Goal: Task Accomplishment & Management: Complete application form

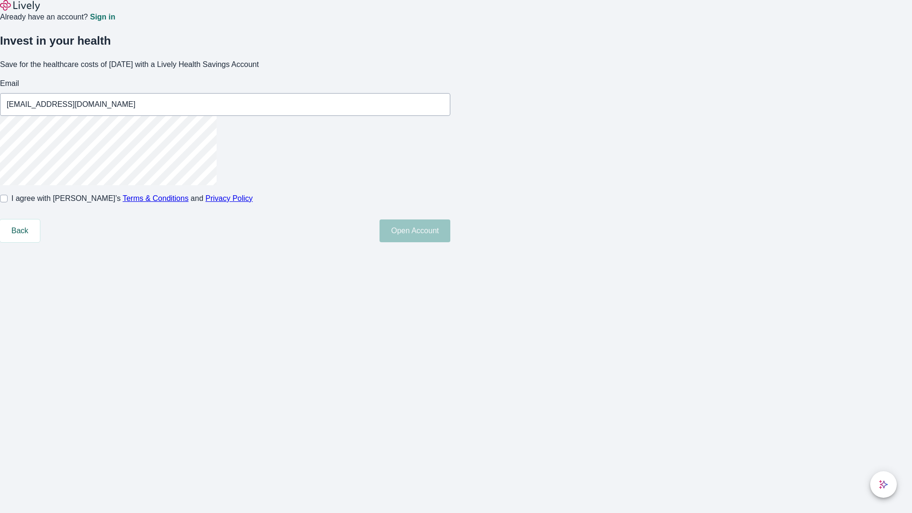
click at [8, 202] on input "I agree with Lively’s Terms & Conditions and Privacy Policy" at bounding box center [4, 199] width 8 height 8
checkbox input "true"
click at [450, 242] on button "Open Account" at bounding box center [415, 230] width 71 height 23
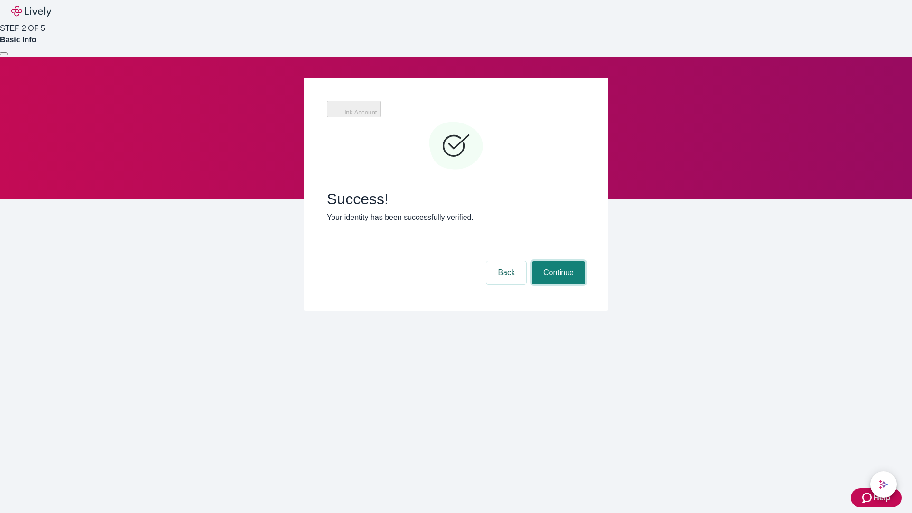
click at [557, 261] on button "Continue" at bounding box center [558, 272] width 53 height 23
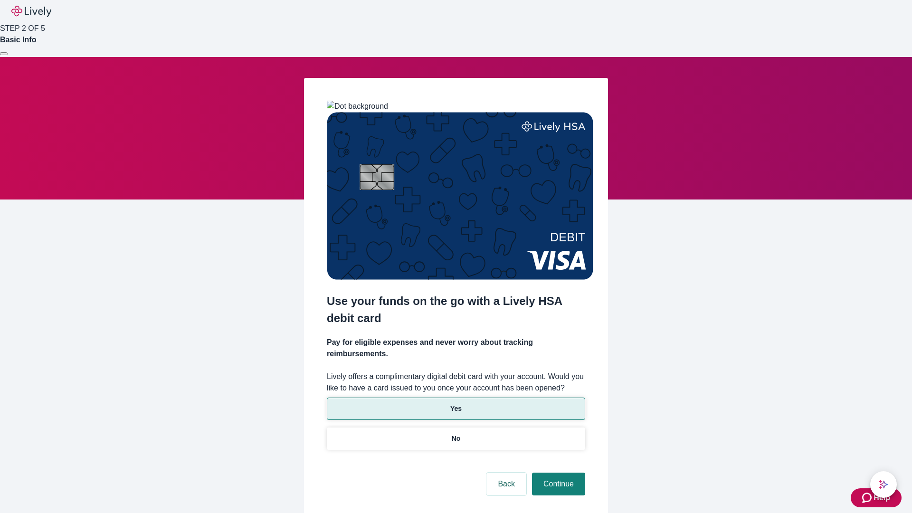
click at [456, 404] on p "Yes" at bounding box center [455, 409] width 11 height 10
click at [557, 473] on button "Continue" at bounding box center [558, 484] width 53 height 23
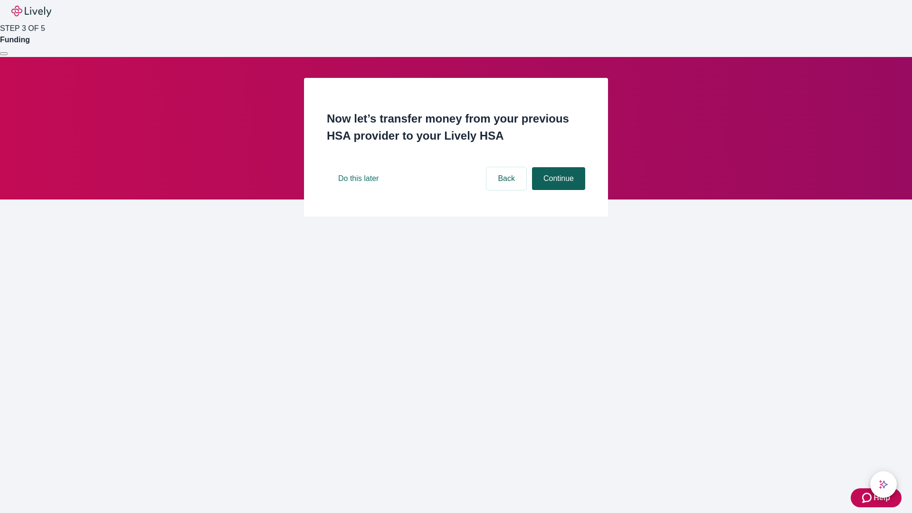
click at [557, 190] on button "Continue" at bounding box center [558, 178] width 53 height 23
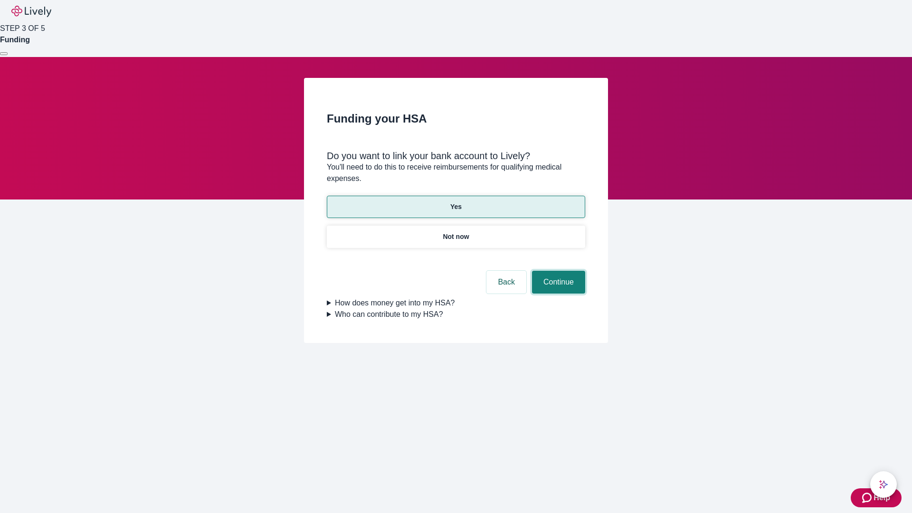
click at [557, 271] on button "Continue" at bounding box center [558, 282] width 53 height 23
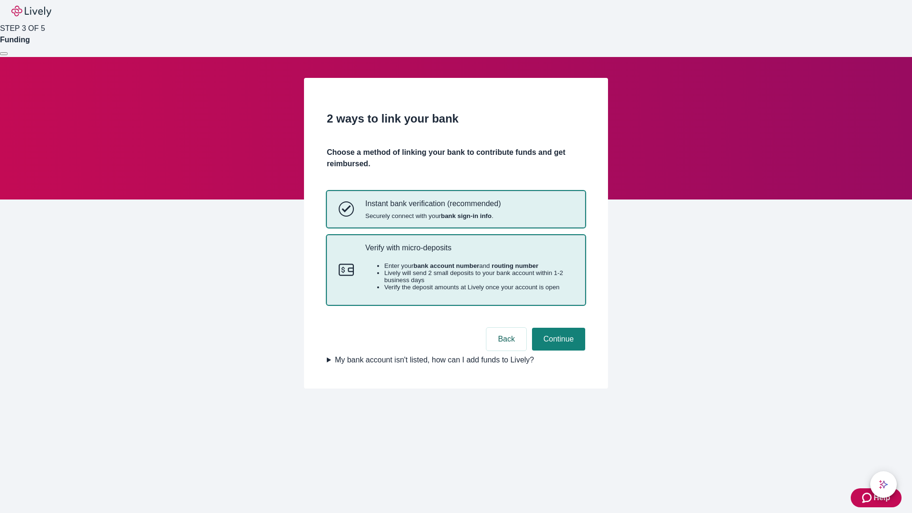
click at [469, 252] on p "Verify with micro-deposits" at bounding box center [469, 247] width 208 height 9
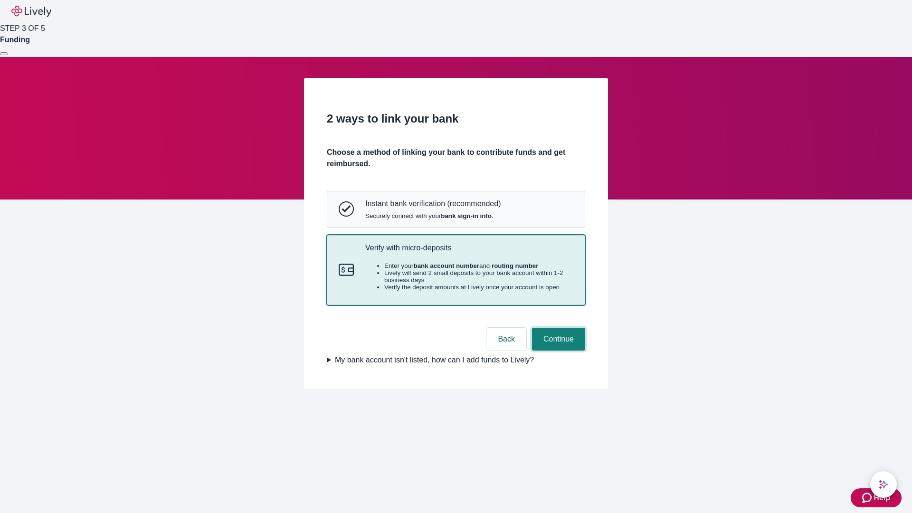
click at [557, 351] on button "Continue" at bounding box center [558, 339] width 53 height 23
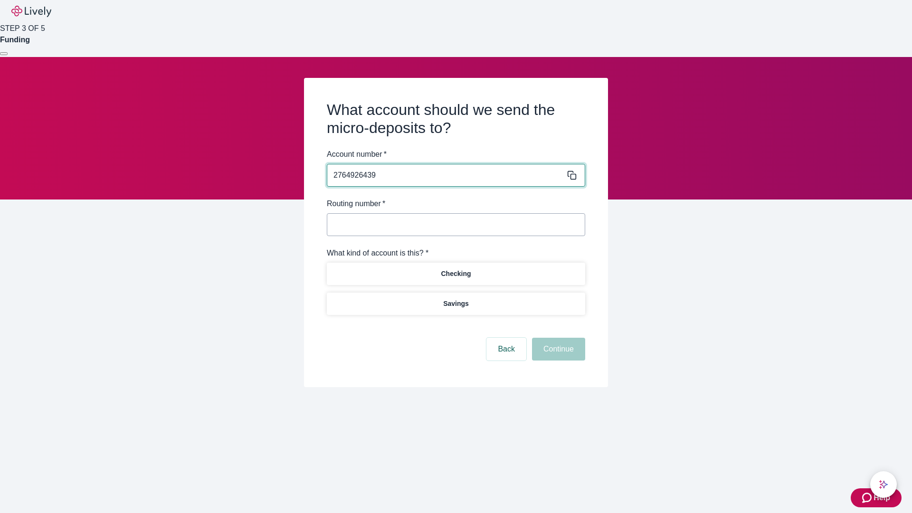
type input "2764926439"
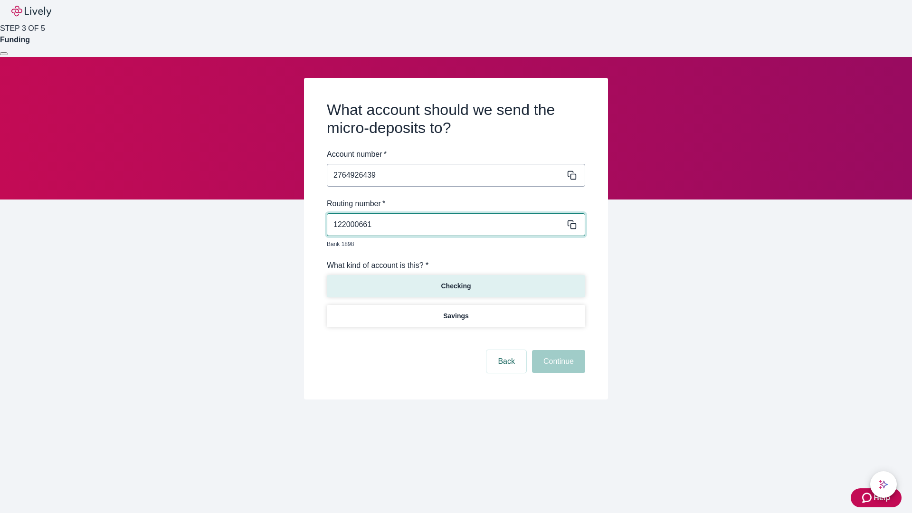
type input "122000661"
click at [456, 281] on p "Checking" at bounding box center [456, 286] width 30 height 10
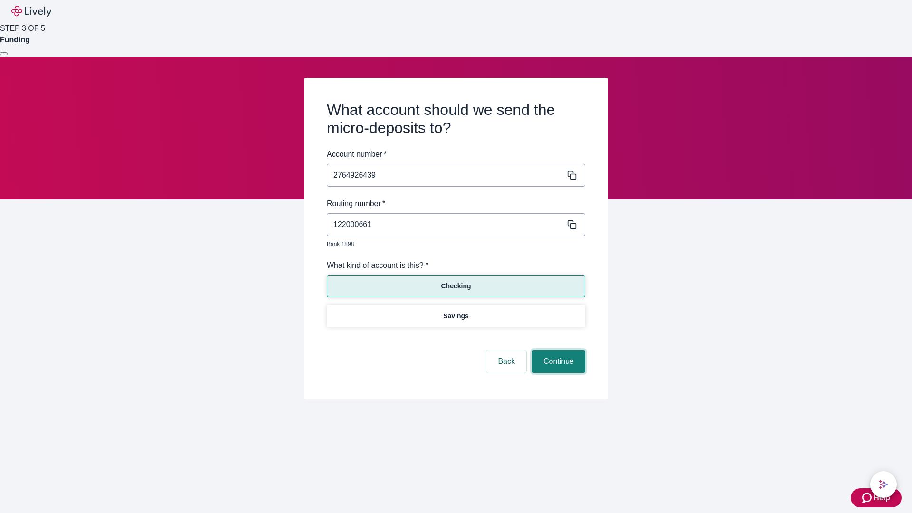
click at [557, 351] on button "Continue" at bounding box center [558, 361] width 53 height 23
